Goal: Task Accomplishment & Management: Use online tool/utility

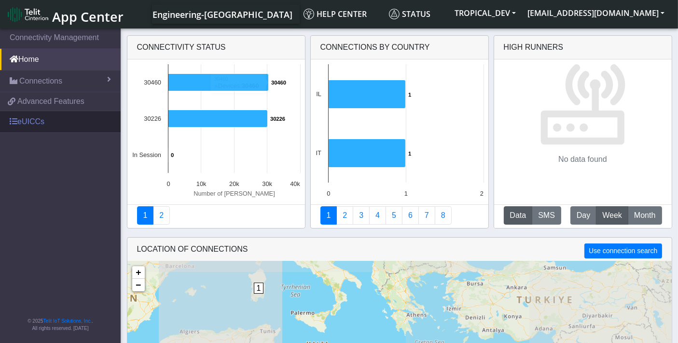
click at [64, 116] on link "eUICCs" at bounding box center [60, 121] width 121 height 21
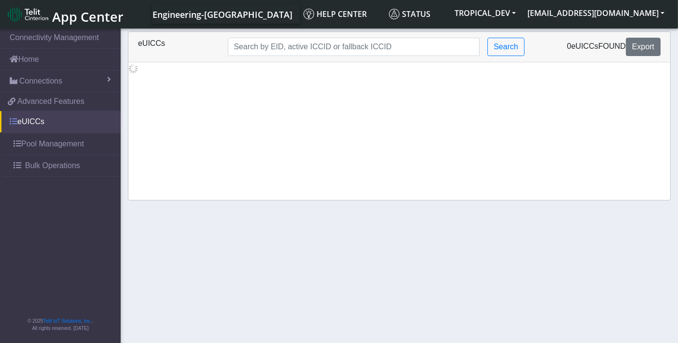
click at [30, 123] on link "eUICCs" at bounding box center [60, 121] width 121 height 21
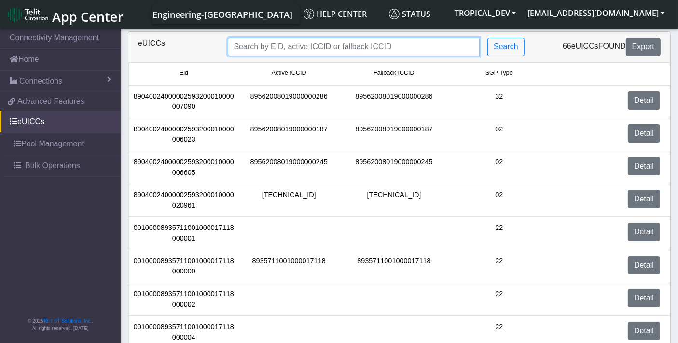
click at [298, 44] on input "Search..." at bounding box center [354, 47] width 253 height 18
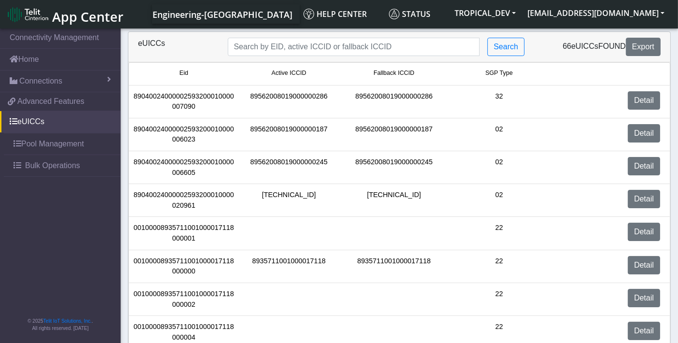
click at [225, 96] on div "89040024000002593200010000007090" at bounding box center [183, 101] width 105 height 21
copy div "89040024000002593200010000007090"
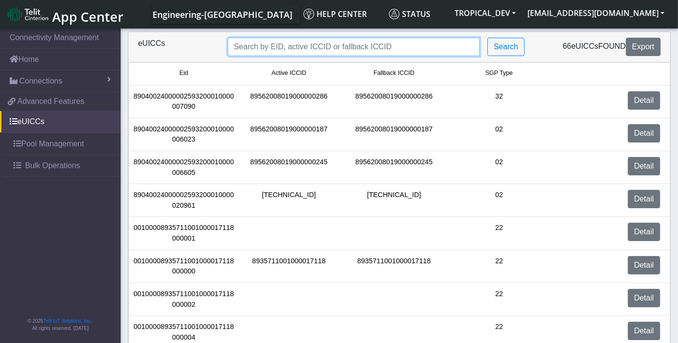
click at [267, 49] on input "Search..." at bounding box center [354, 47] width 253 height 18
paste input "89040024000002593200010000007090"
type input "89040024000002593200010000007090"
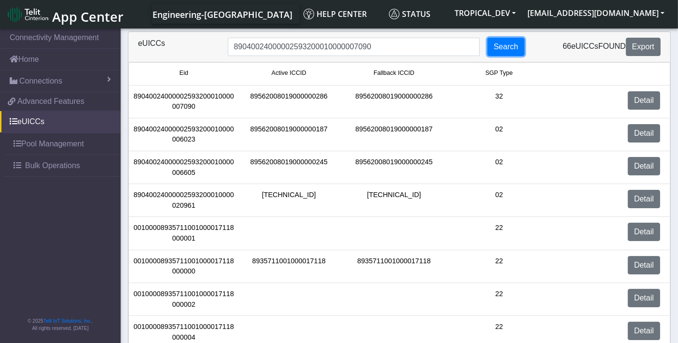
click at [499, 47] on button "Search" at bounding box center [506, 47] width 37 height 18
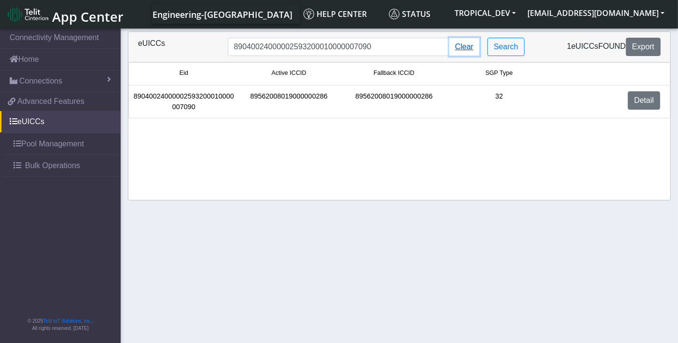
click at [472, 46] on button "Clear" at bounding box center [465, 47] width 30 height 18
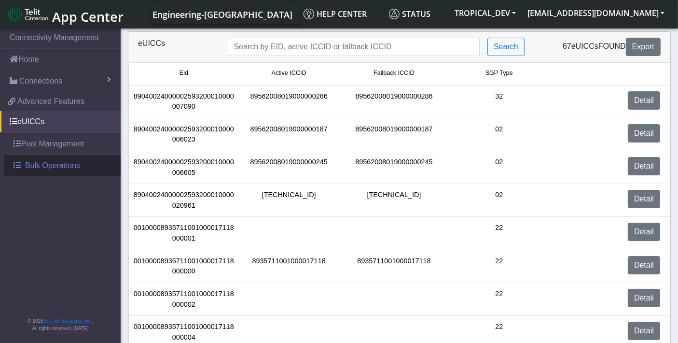
click at [47, 165] on span "Bulk Operations" at bounding box center [52, 166] width 55 height 12
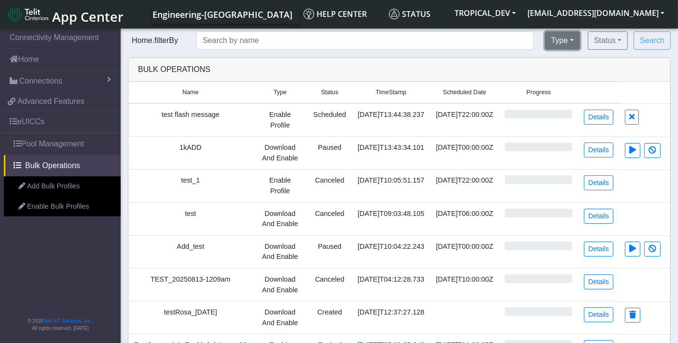
click at [559, 44] on button "Type" at bounding box center [562, 40] width 35 height 18
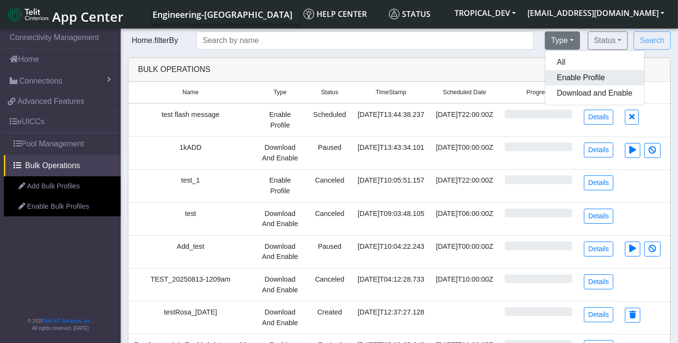
click at [566, 76] on button "Enable Profile" at bounding box center [595, 77] width 99 height 15
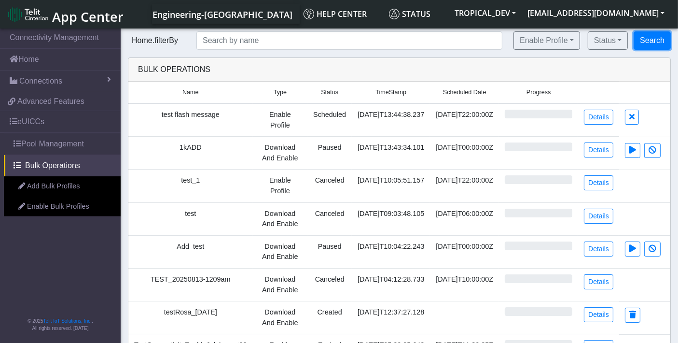
click at [647, 41] on button "Search" at bounding box center [652, 40] width 37 height 18
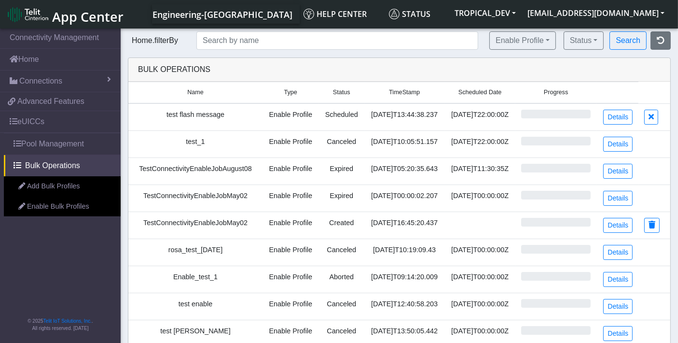
click at [210, 166] on td "TestConnectivityEnableJobAugust08" at bounding box center [195, 170] width 134 height 27
click at [658, 39] on icon "button" at bounding box center [661, 40] width 8 height 8
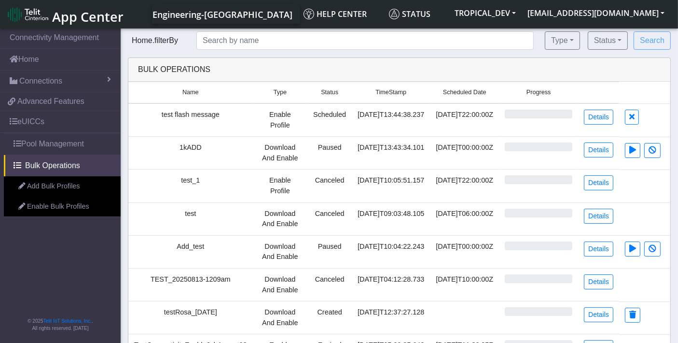
click at [204, 114] on td "test flash message" at bounding box center [190, 119] width 125 height 33
click at [204, 113] on td "test flash message" at bounding box center [190, 119] width 125 height 33
copy td "test flash message"
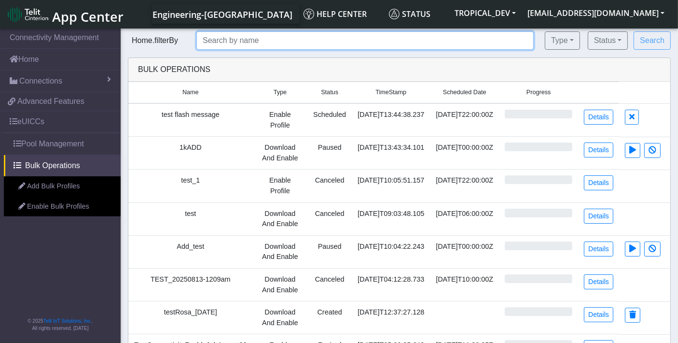
click at [230, 42] on input "text" at bounding box center [366, 40] width 338 height 18
paste input "test flash message"
type input "test flash message"
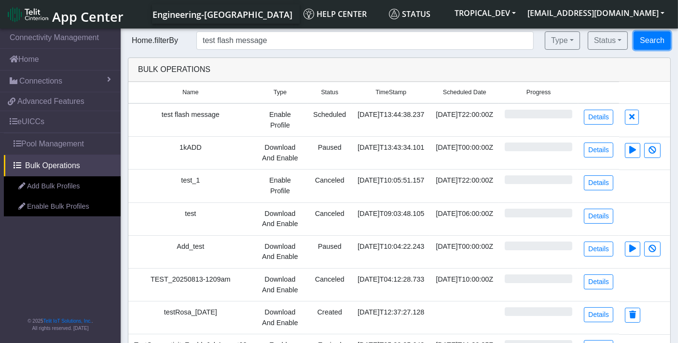
click at [647, 42] on button "Search" at bounding box center [652, 40] width 37 height 18
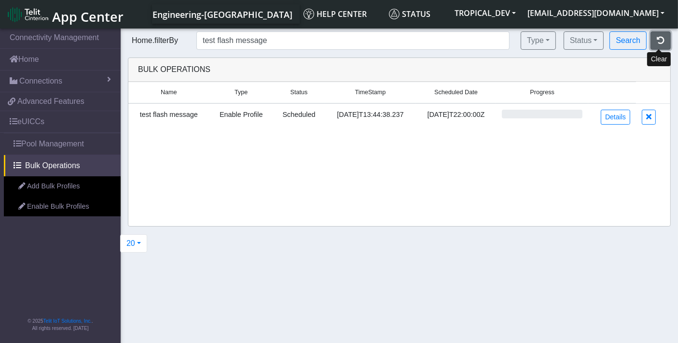
click at [664, 44] on icon "button" at bounding box center [661, 40] width 8 height 8
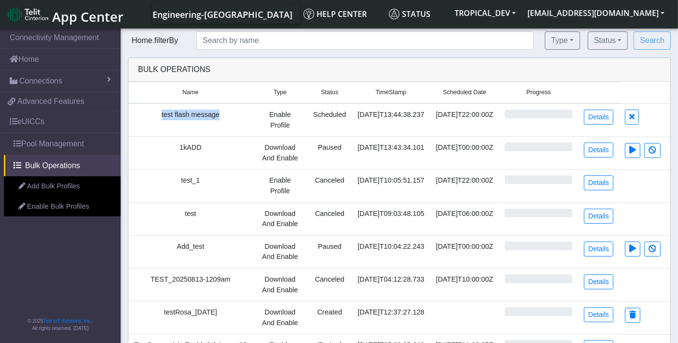
drag, startPoint x: 217, startPoint y: 117, endPoint x: 160, endPoint y: 118, distance: 57.5
click at [160, 118] on td "test flash message" at bounding box center [190, 119] width 125 height 33
copy td "test flash message"
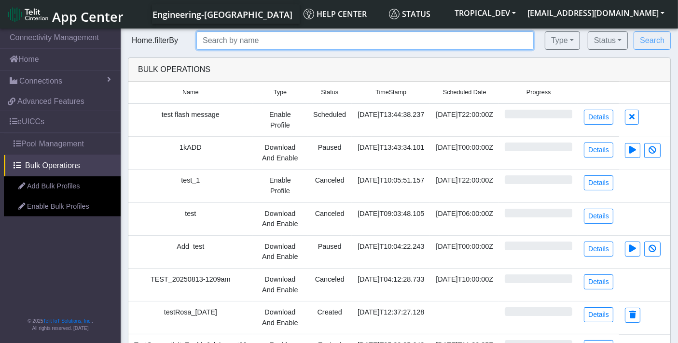
click at [207, 36] on input "text" at bounding box center [366, 40] width 338 height 18
paste input "test flash message"
type input "test flash message"
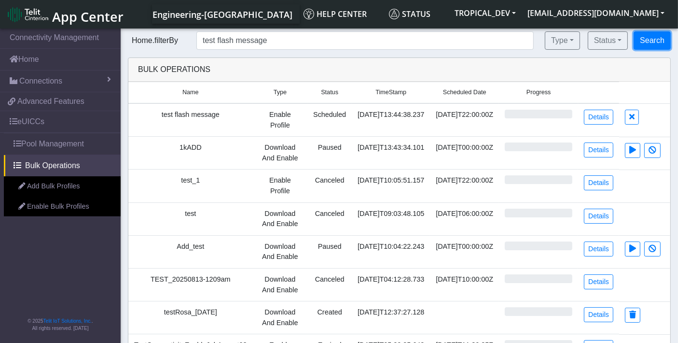
click at [647, 35] on button "Search" at bounding box center [652, 40] width 37 height 18
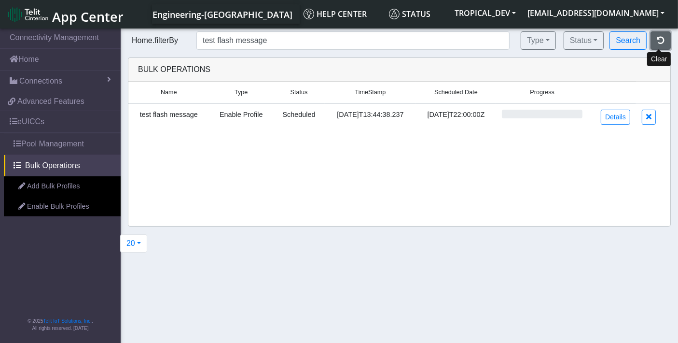
click at [662, 40] on icon "button" at bounding box center [661, 40] width 8 height 8
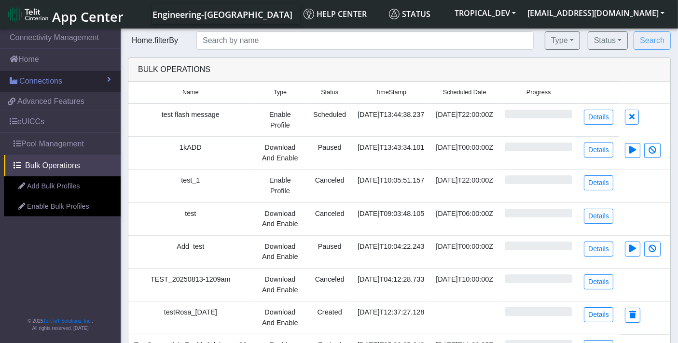
click at [33, 83] on span "Connections" at bounding box center [40, 81] width 43 height 12
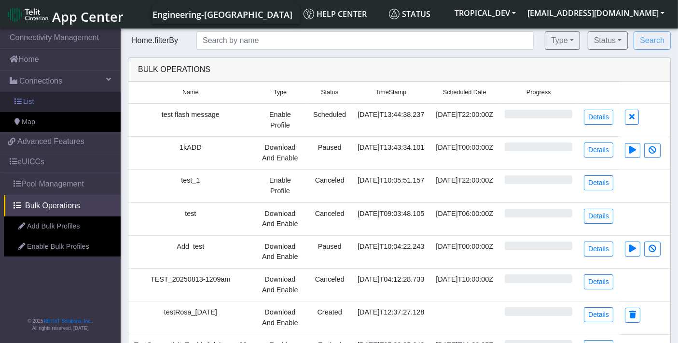
click at [56, 97] on link "List" at bounding box center [60, 102] width 121 height 20
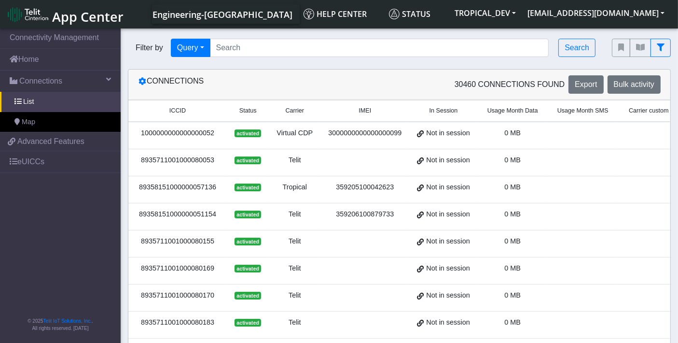
click at [184, 129] on div "1000000000000000052" at bounding box center [177, 133] width 87 height 11
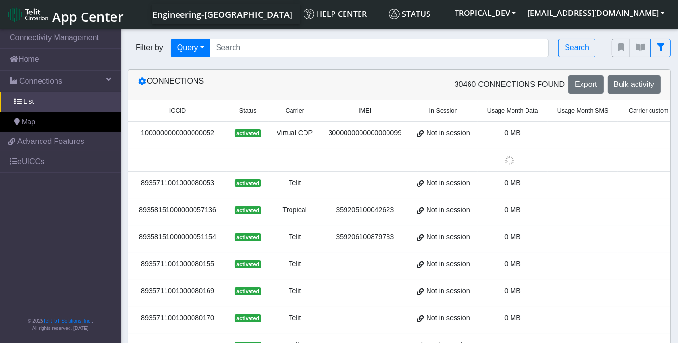
click at [184, 129] on div "1000000000000000052" at bounding box center [177, 133] width 87 height 11
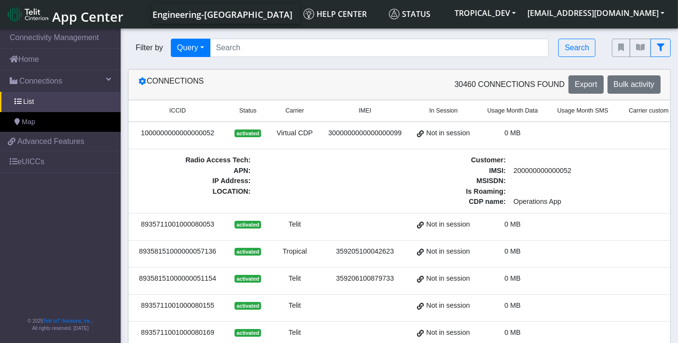
copy div "1000000000000000052"
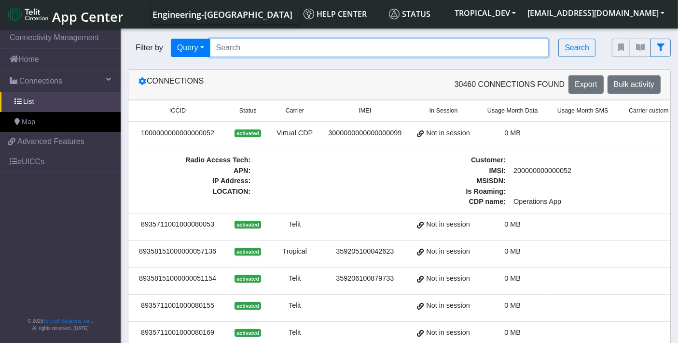
click at [266, 49] on input "Search..." at bounding box center [379, 48] width 339 height 18
paste input "1000000000000000052"
type input "1000000000000000052"
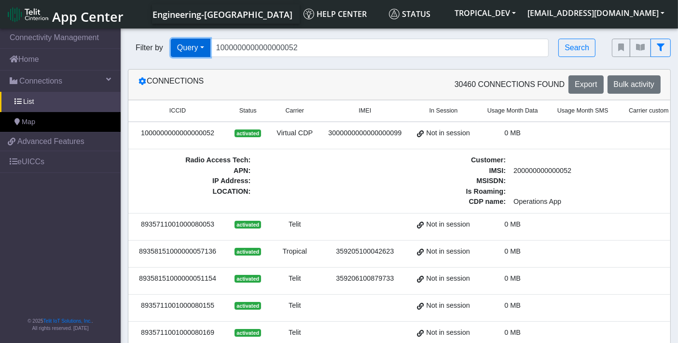
click at [179, 47] on button "Query" at bounding box center [191, 48] width 40 height 18
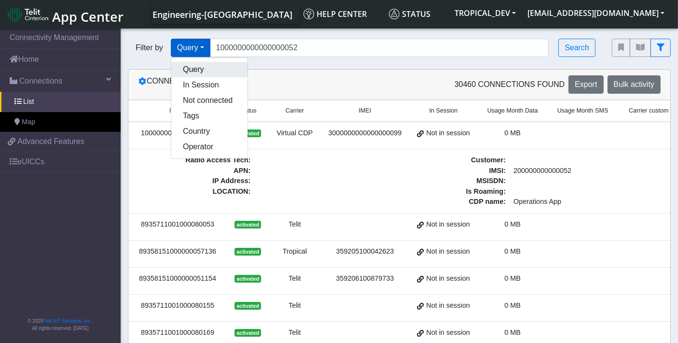
click at [194, 68] on button "Query" at bounding box center [209, 69] width 76 height 15
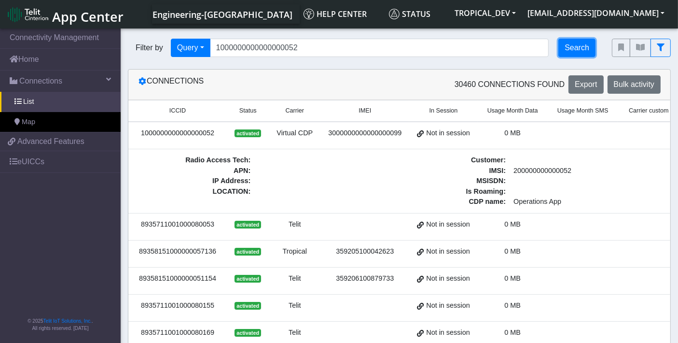
click at [582, 48] on button "Search" at bounding box center [577, 48] width 37 height 18
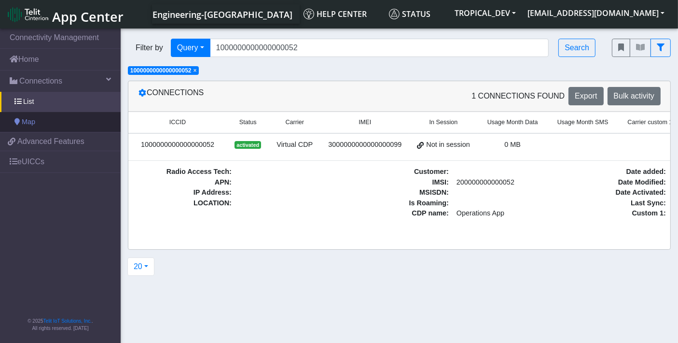
click at [49, 122] on link "Map" at bounding box center [60, 122] width 121 height 20
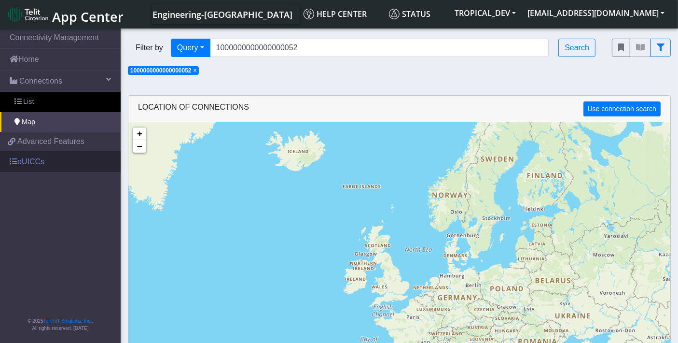
click at [41, 167] on link "eUICCs" at bounding box center [60, 161] width 121 height 21
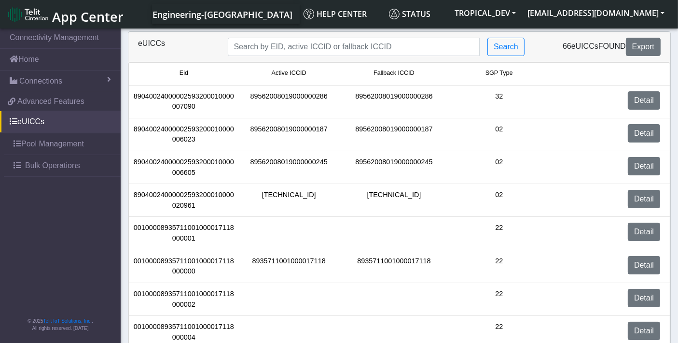
click at [200, 96] on div "89040024000002593200010000007090" at bounding box center [183, 101] width 105 height 21
click at [199, 95] on div "89040024000002593200010000007090" at bounding box center [183, 101] width 105 height 21
copy div "89040024000002593200010000007090"
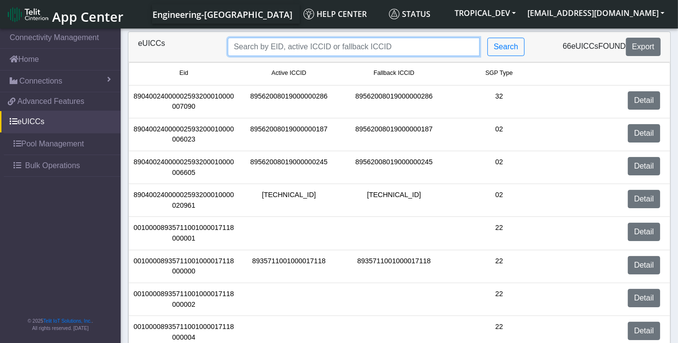
click at [239, 44] on input "Search..." at bounding box center [354, 47] width 253 height 18
paste input "89040024000002593200010000007090"
type input "89040024000002593200010000007090"
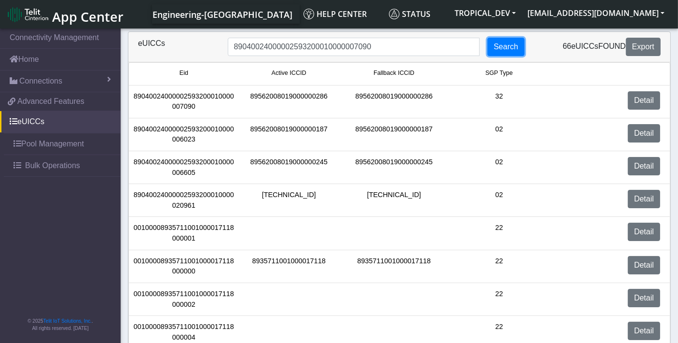
click at [511, 49] on button "Search" at bounding box center [506, 47] width 37 height 18
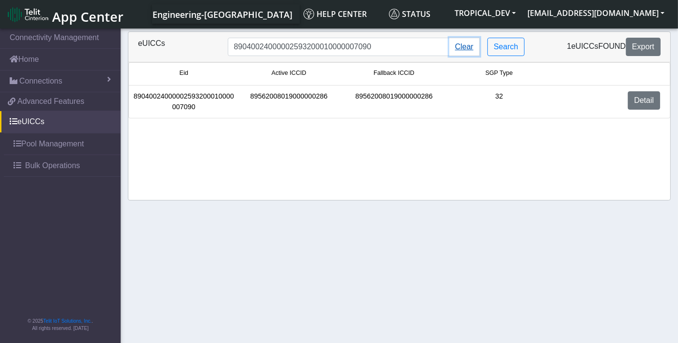
click at [468, 48] on button "Clear" at bounding box center [465, 47] width 30 height 18
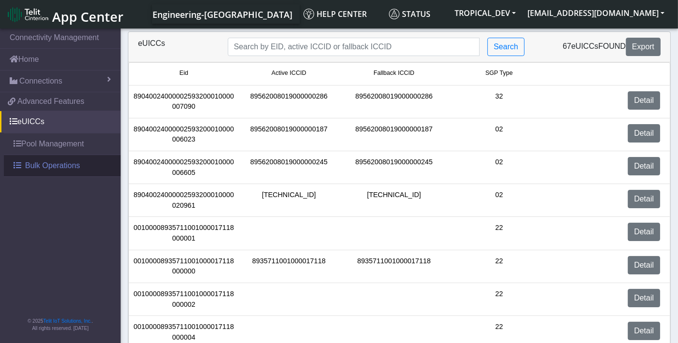
click at [79, 166] on span "Bulk Operations" at bounding box center [52, 166] width 55 height 12
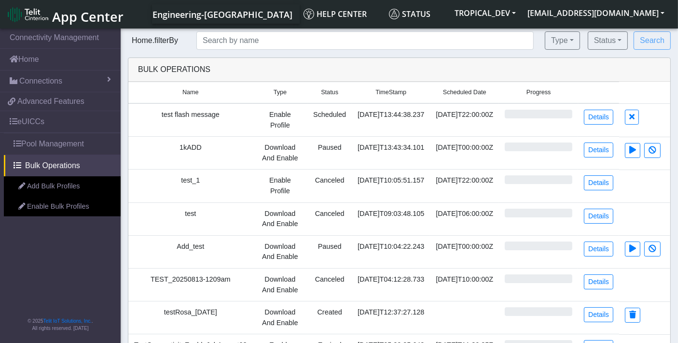
click at [205, 113] on td "test flash message" at bounding box center [190, 119] width 125 height 33
copy td "test flash message"
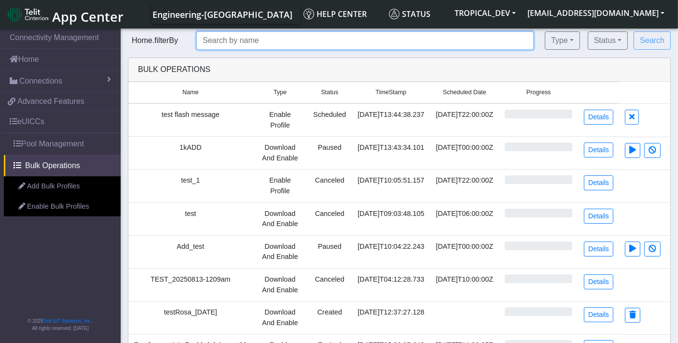
click at [202, 36] on input "text" at bounding box center [366, 40] width 338 height 18
paste input "test flash message"
type input "test flash message"
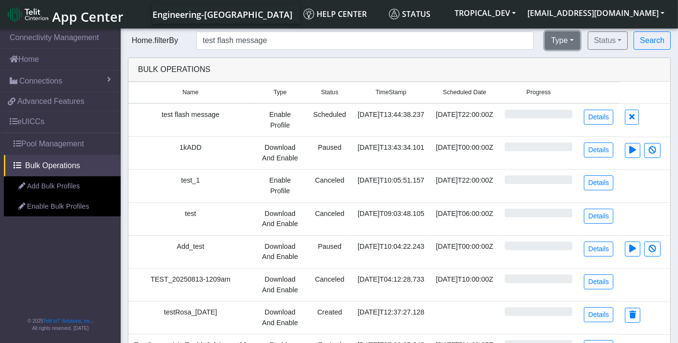
click at [564, 42] on button "Type" at bounding box center [562, 40] width 35 height 18
click at [568, 64] on button "All" at bounding box center [595, 62] width 99 height 15
click at [615, 42] on button "Status" at bounding box center [608, 40] width 40 height 18
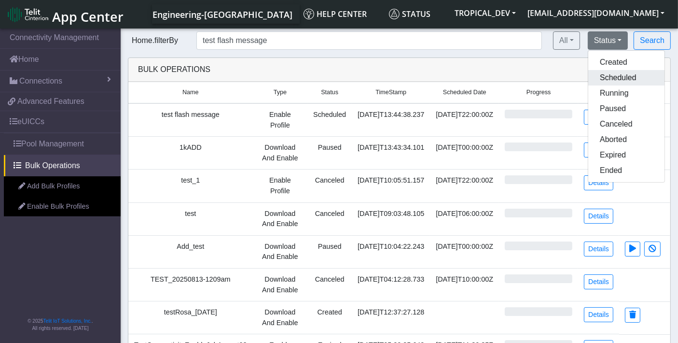
click at [618, 79] on button "Scheduled" at bounding box center [627, 77] width 76 height 15
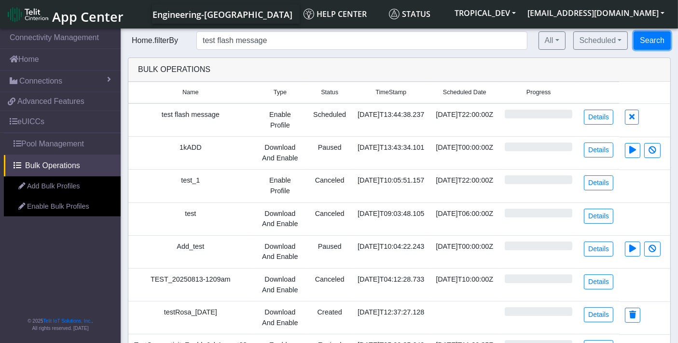
click at [651, 42] on button "Search" at bounding box center [652, 40] width 37 height 18
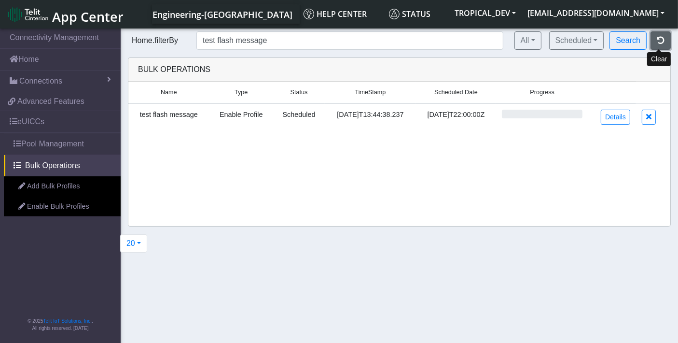
click at [660, 39] on icon "button" at bounding box center [661, 40] width 8 height 8
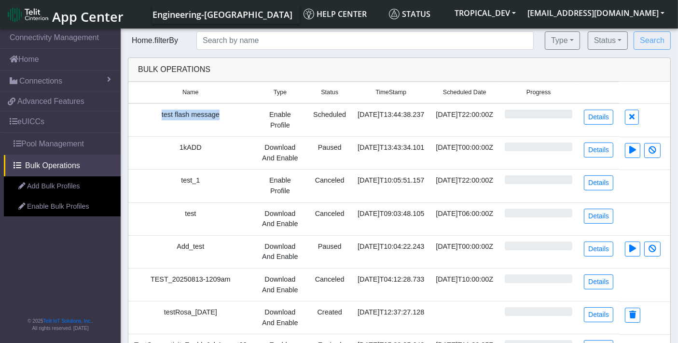
drag, startPoint x: 226, startPoint y: 113, endPoint x: 155, endPoint y: 115, distance: 70.5
click at [155, 115] on td "test flash message" at bounding box center [190, 119] width 125 height 33
copy td "test flash message"
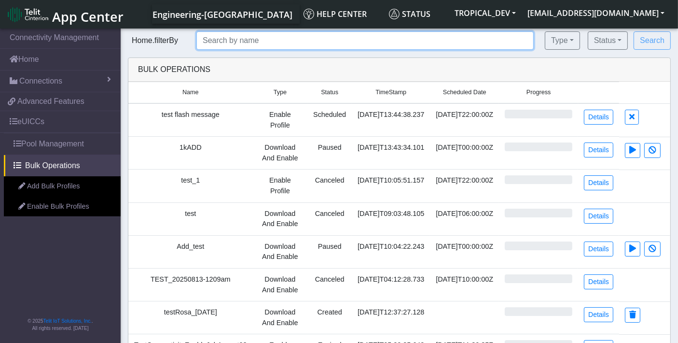
click at [212, 44] on input "text" at bounding box center [366, 40] width 338 height 18
paste input "test flash message"
type input "test flash message"
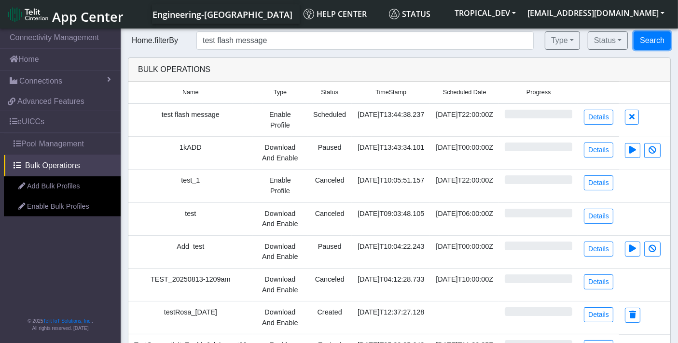
click at [653, 44] on button "Search" at bounding box center [652, 40] width 37 height 18
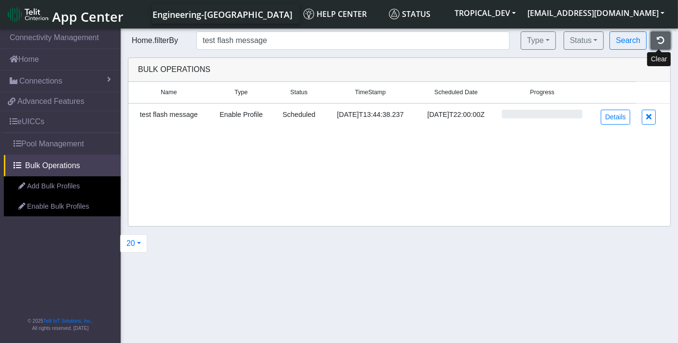
click at [663, 40] on icon "button" at bounding box center [661, 40] width 8 height 8
